Goal: Check status

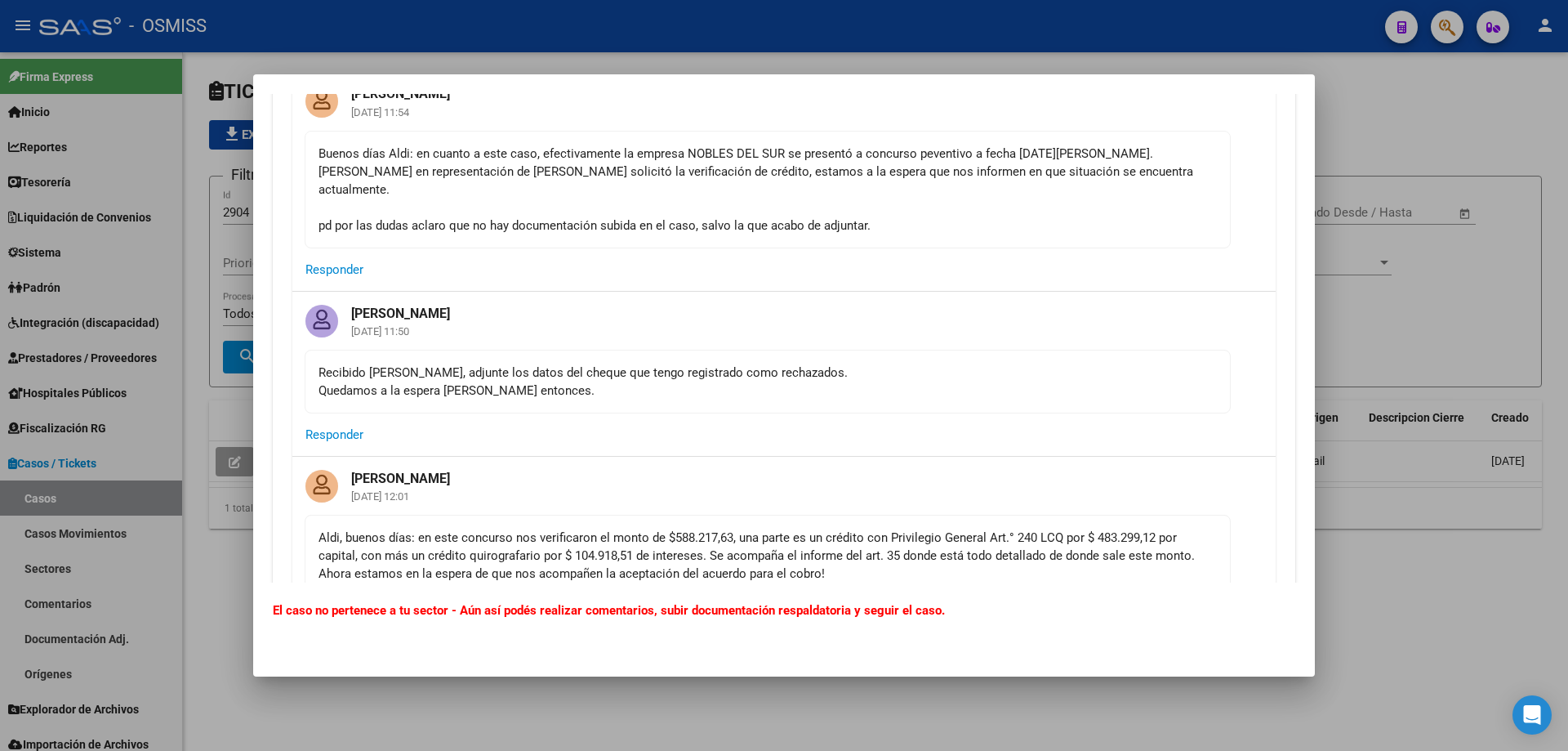
scroll to position [572, 0]
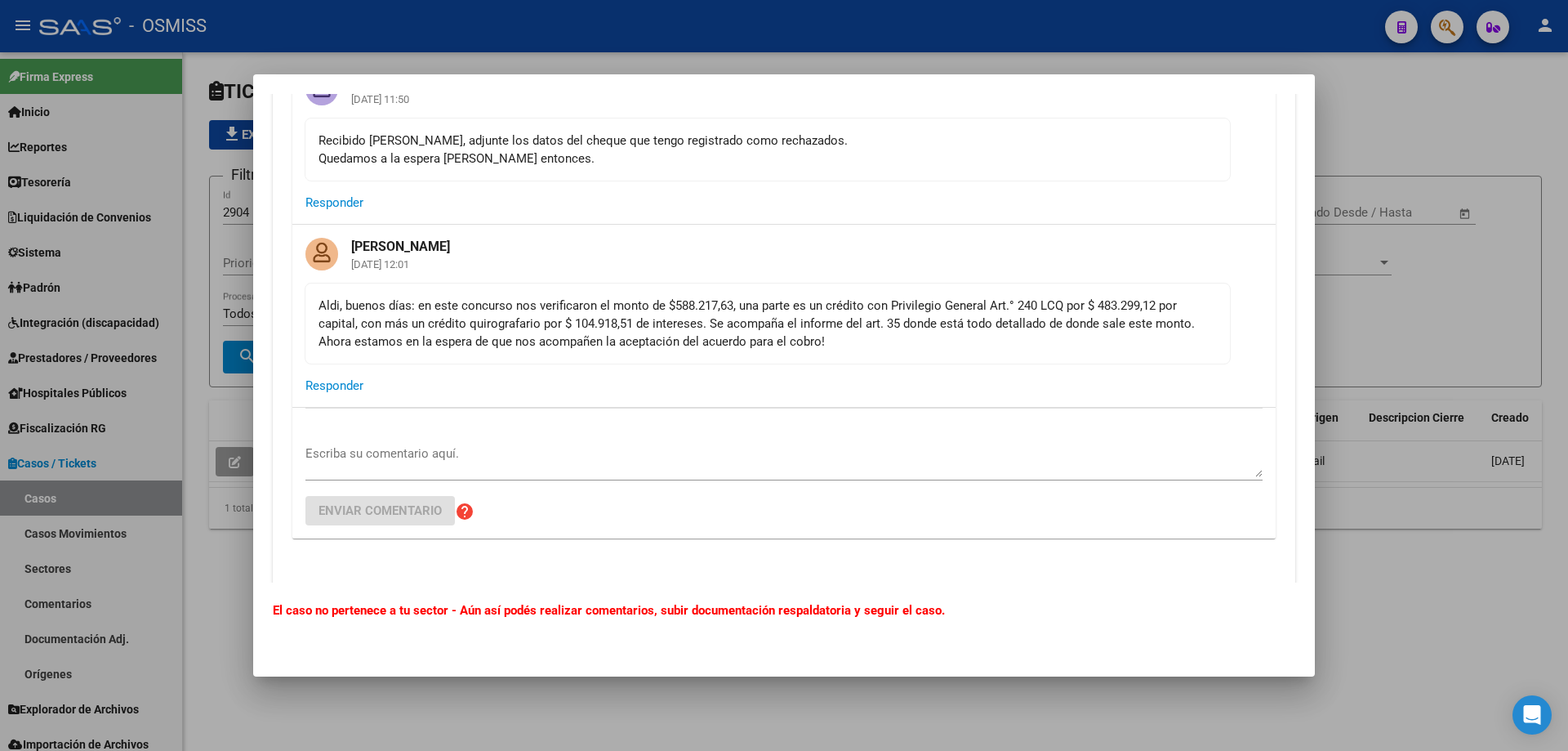
click at [1378, 134] on div at bounding box center [784, 376] width 1568 height 751
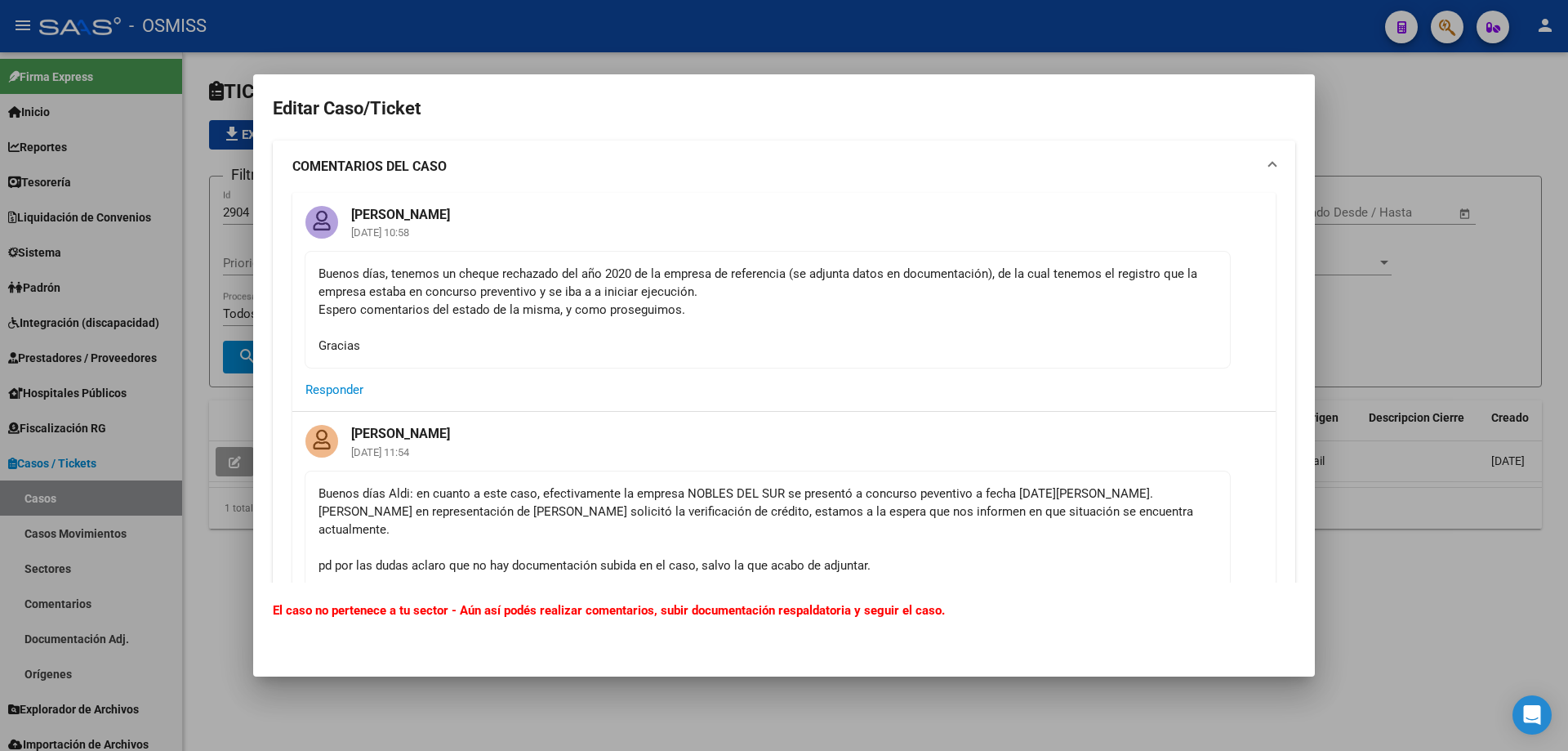
click at [1436, 134] on div at bounding box center [784, 376] width 1568 height 751
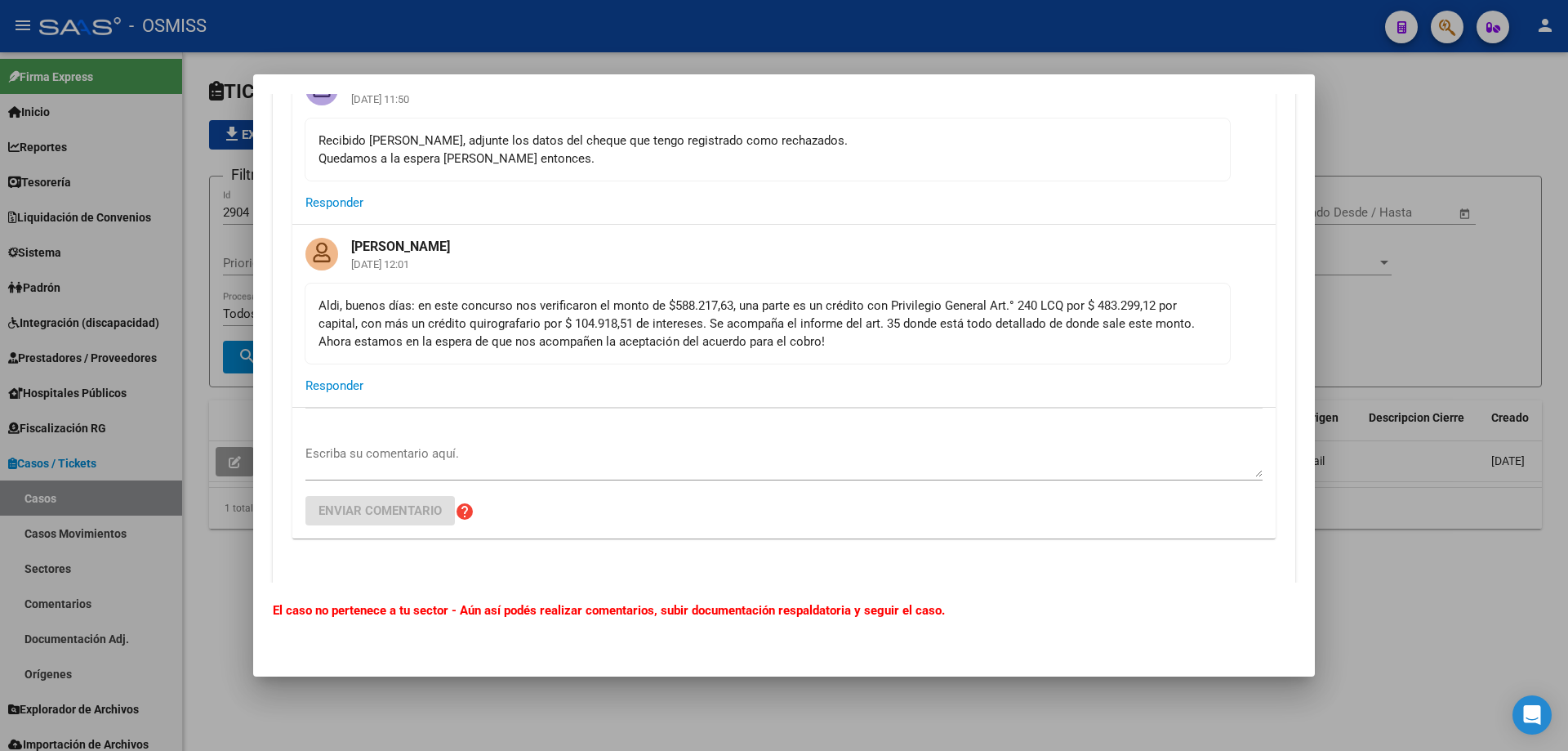
scroll to position [491, 0]
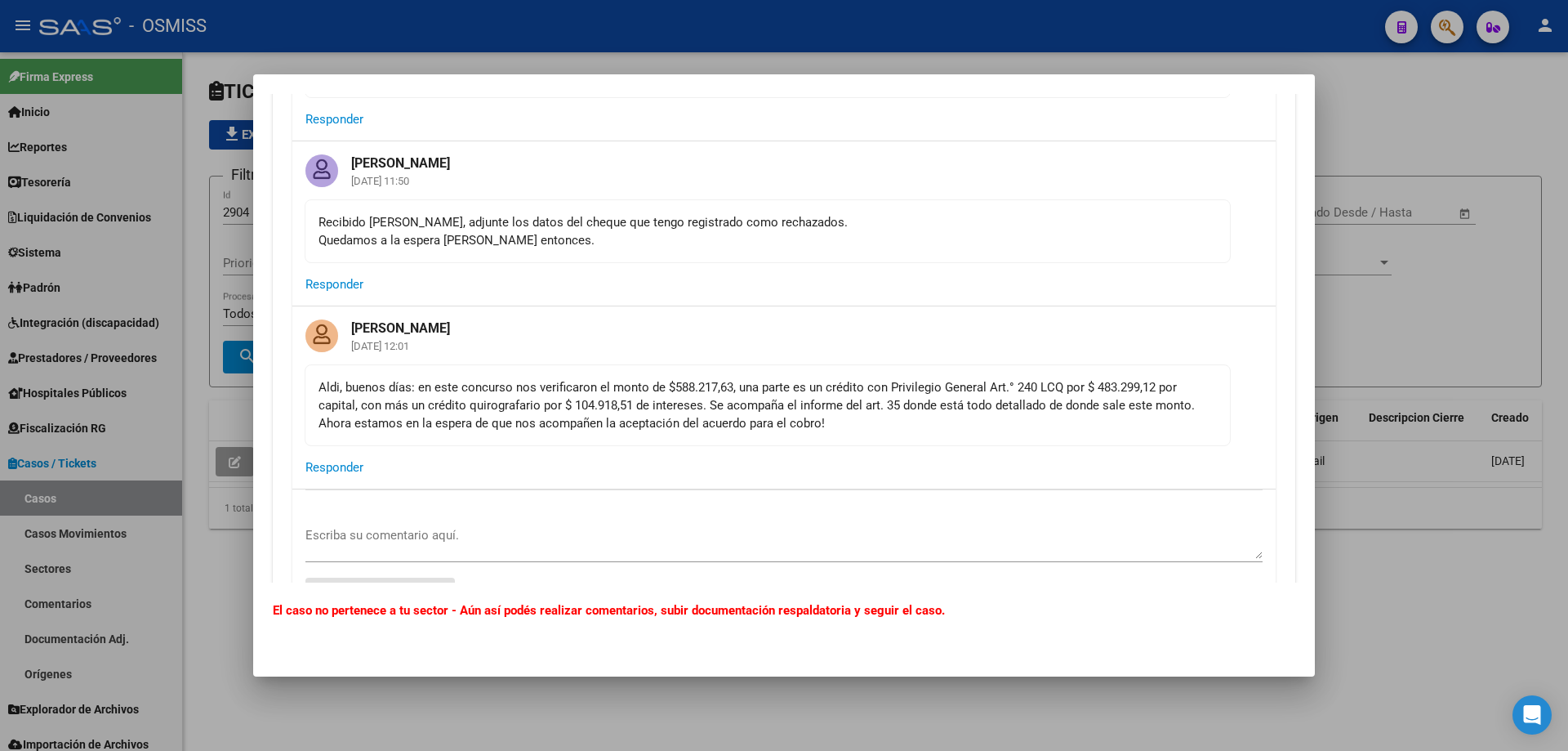
click at [1366, 108] on div at bounding box center [784, 376] width 1568 height 751
